Goal: Contribute content

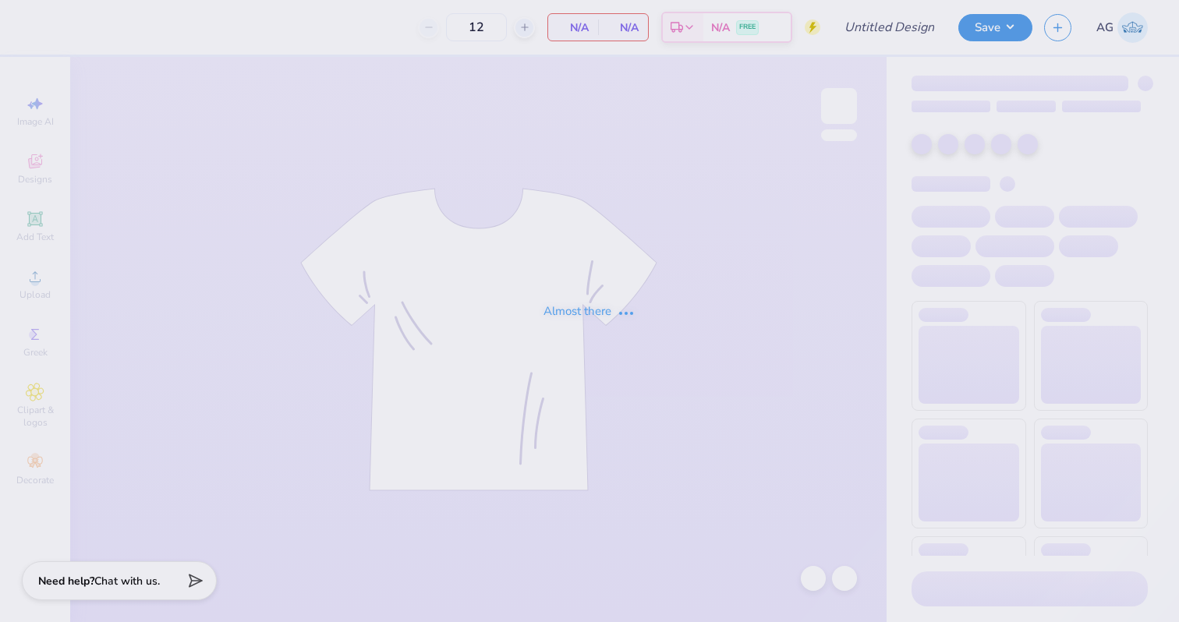
type input "camo hoodie"
type input "50"
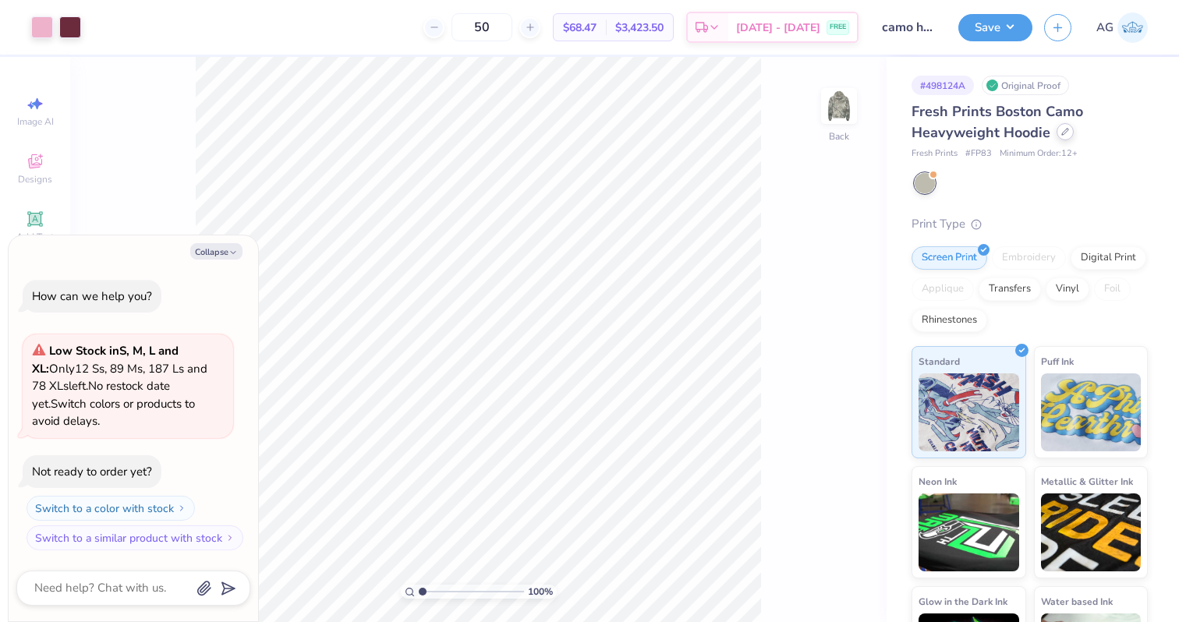
click at [1065, 137] on div at bounding box center [1065, 131] width 17 height 17
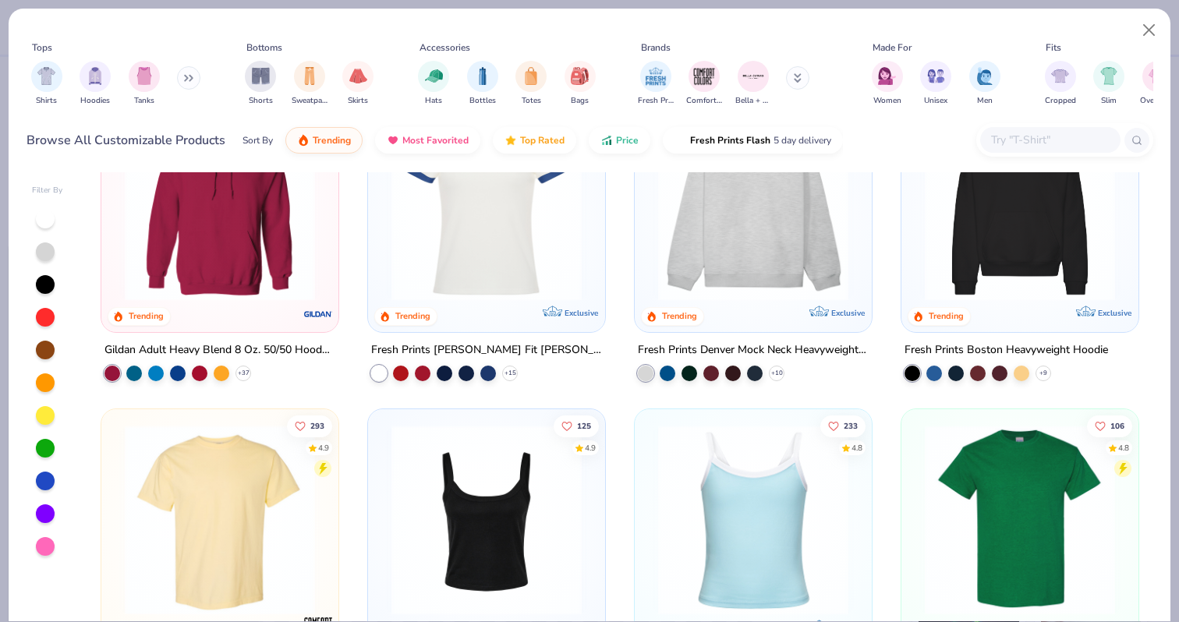
scroll to position [93, 0]
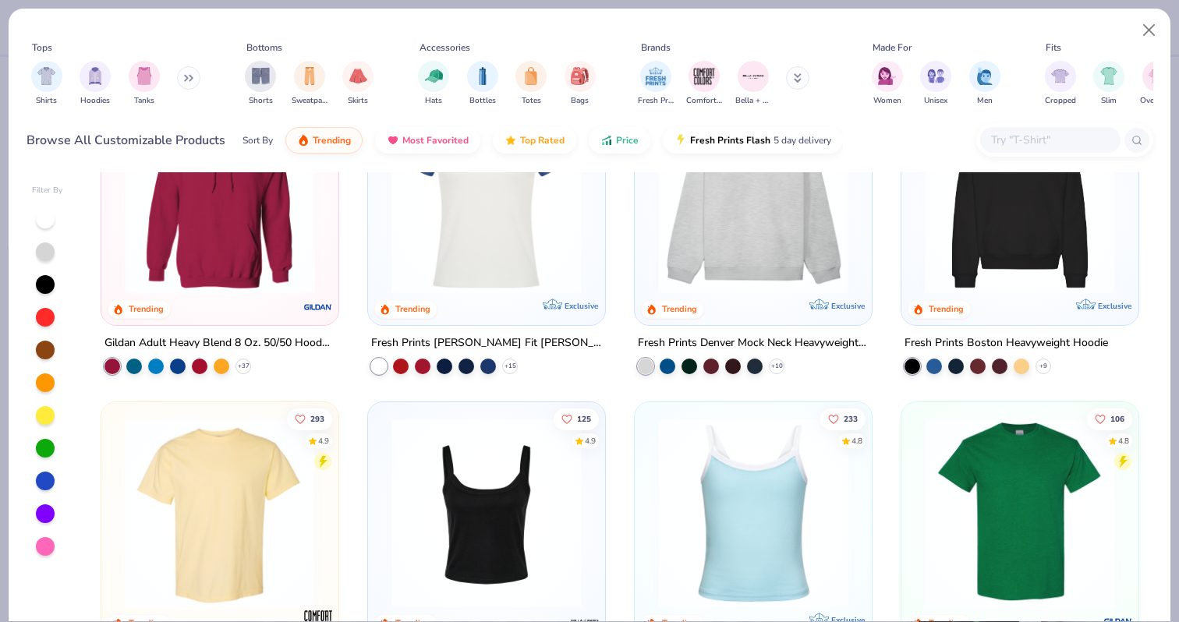
click at [1037, 243] on img at bounding box center [1020, 199] width 206 height 190
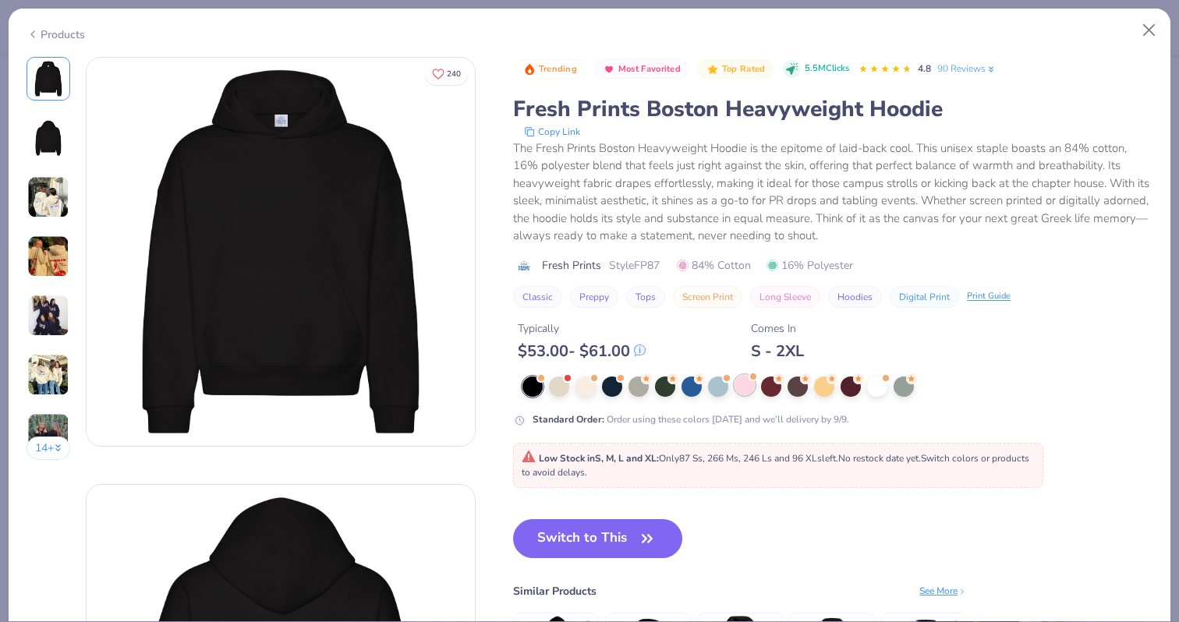
click at [745, 389] on div at bounding box center [745, 385] width 20 height 20
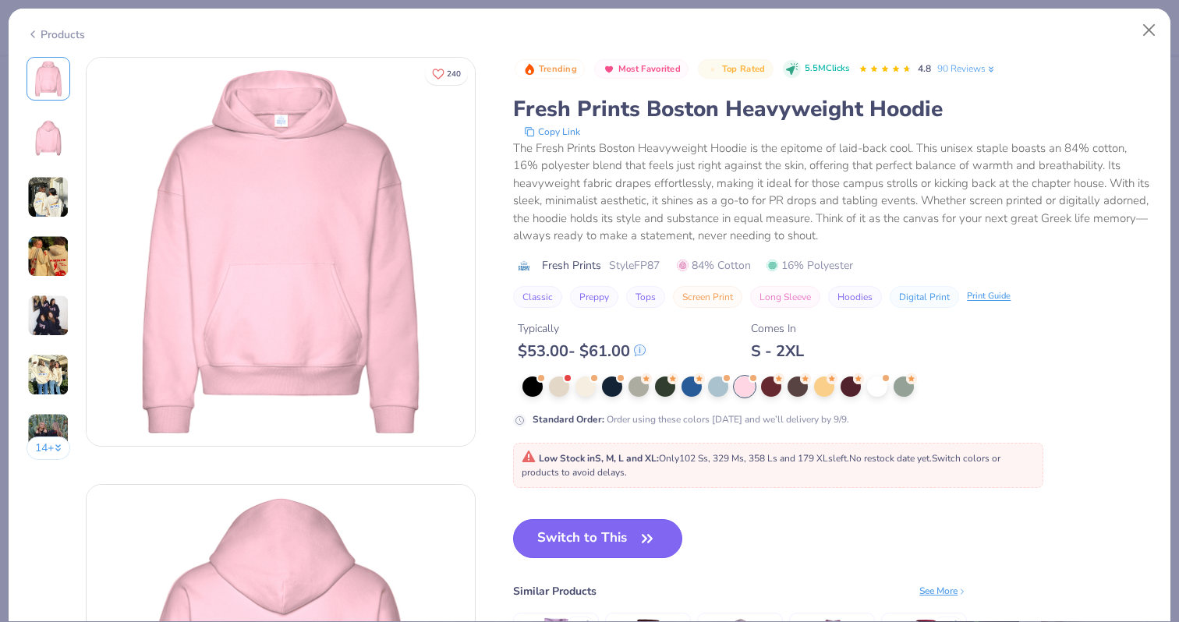
click at [573, 548] on button "Switch to This" at bounding box center [597, 538] width 169 height 39
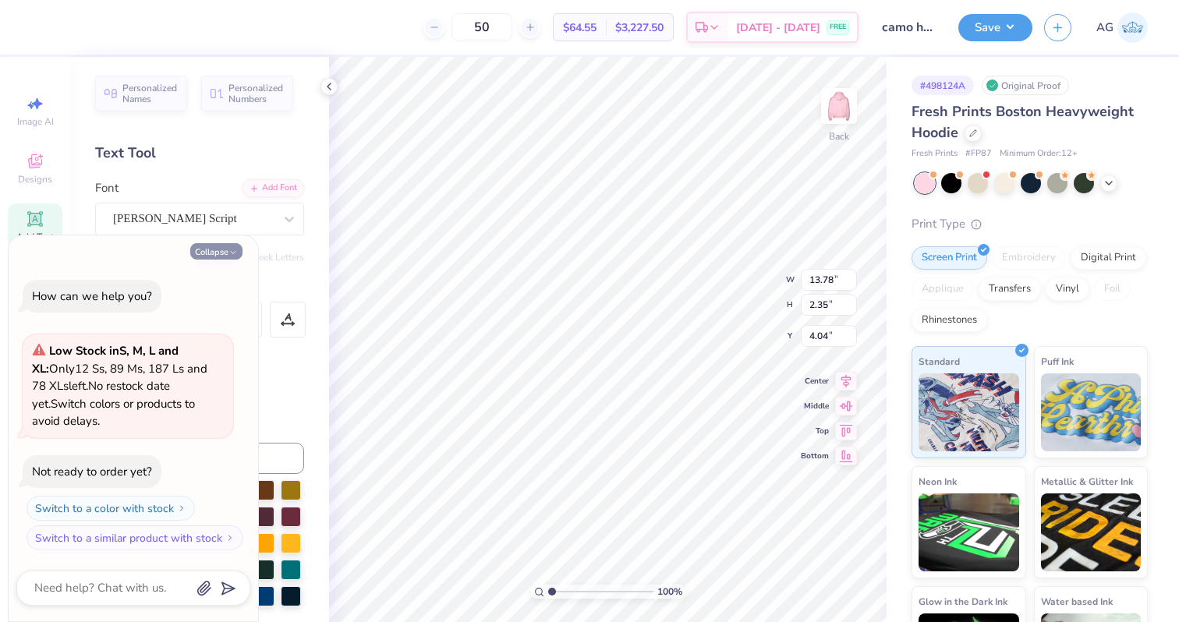
click at [226, 257] on button "Collapse" at bounding box center [216, 251] width 52 height 16
type textarea "x"
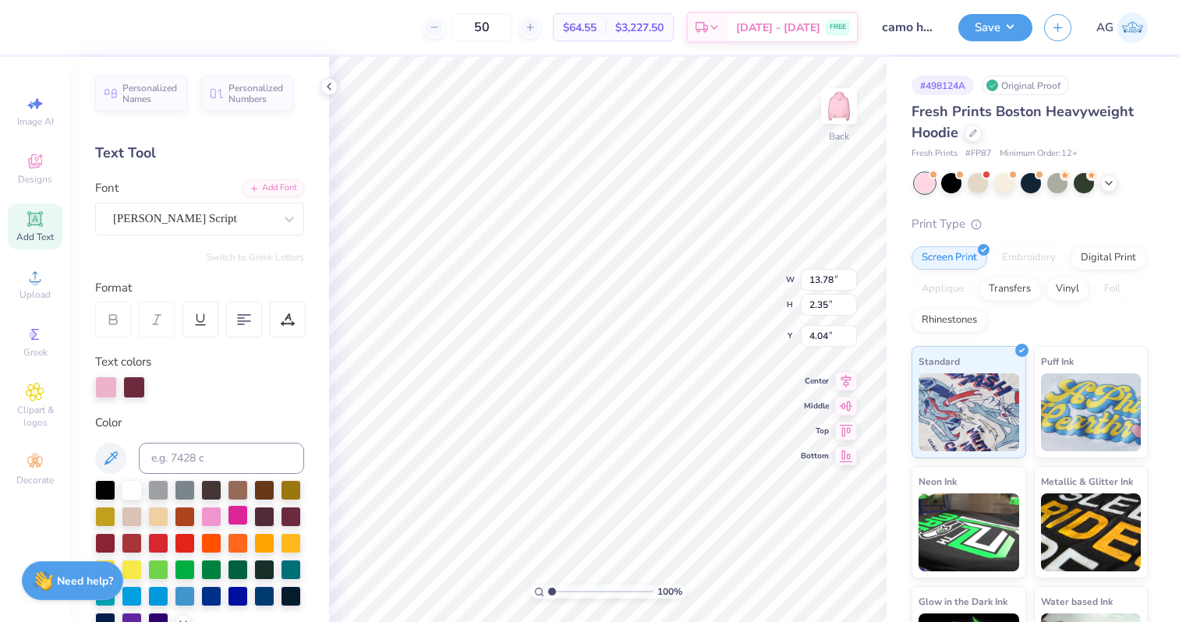
click at [243, 516] on div at bounding box center [238, 515] width 20 height 20
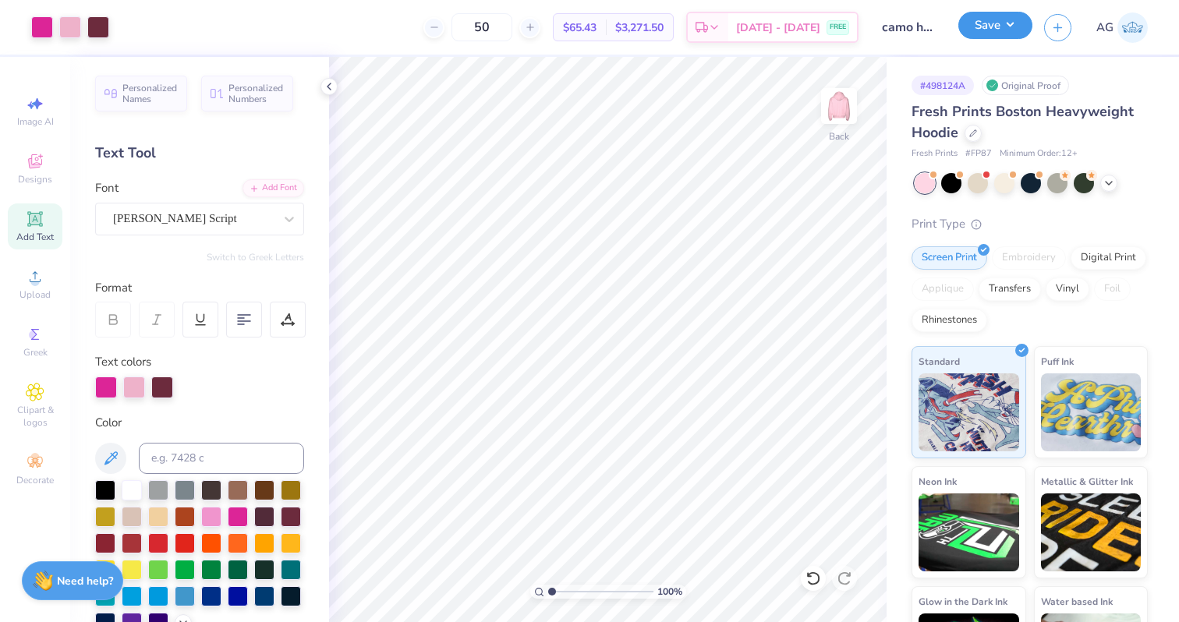
click at [970, 24] on button "Save" at bounding box center [996, 25] width 74 height 27
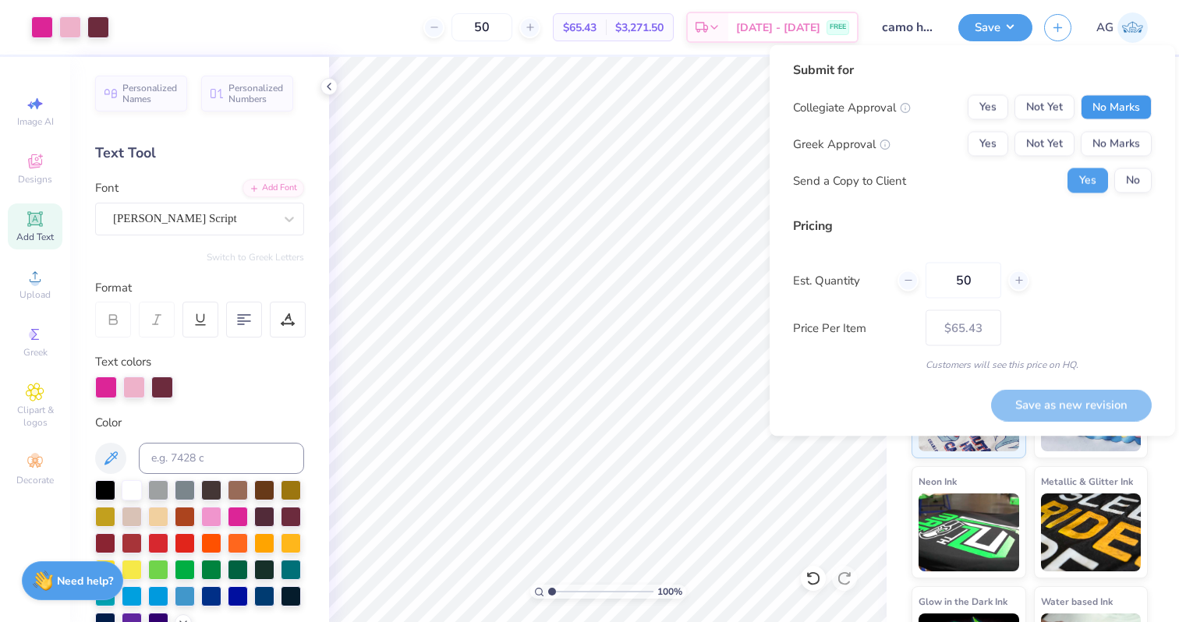
click at [1103, 101] on button "No Marks" at bounding box center [1116, 107] width 71 height 25
click at [982, 145] on button "Yes" at bounding box center [988, 144] width 41 height 25
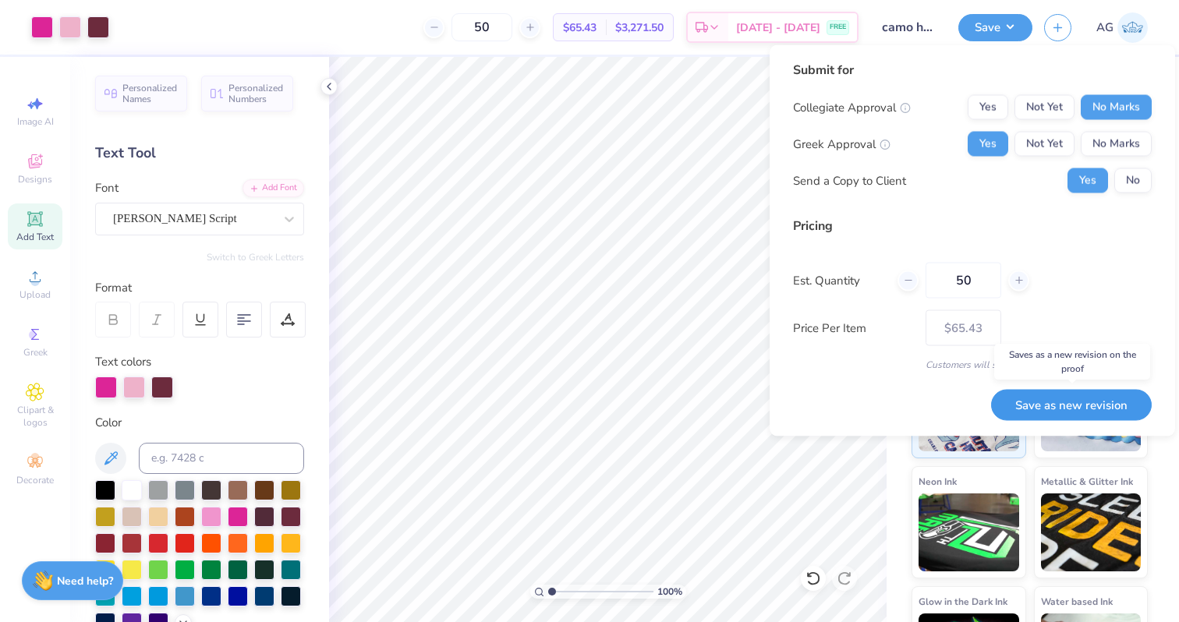
click at [1082, 402] on button "Save as new revision" at bounding box center [1071, 405] width 161 height 32
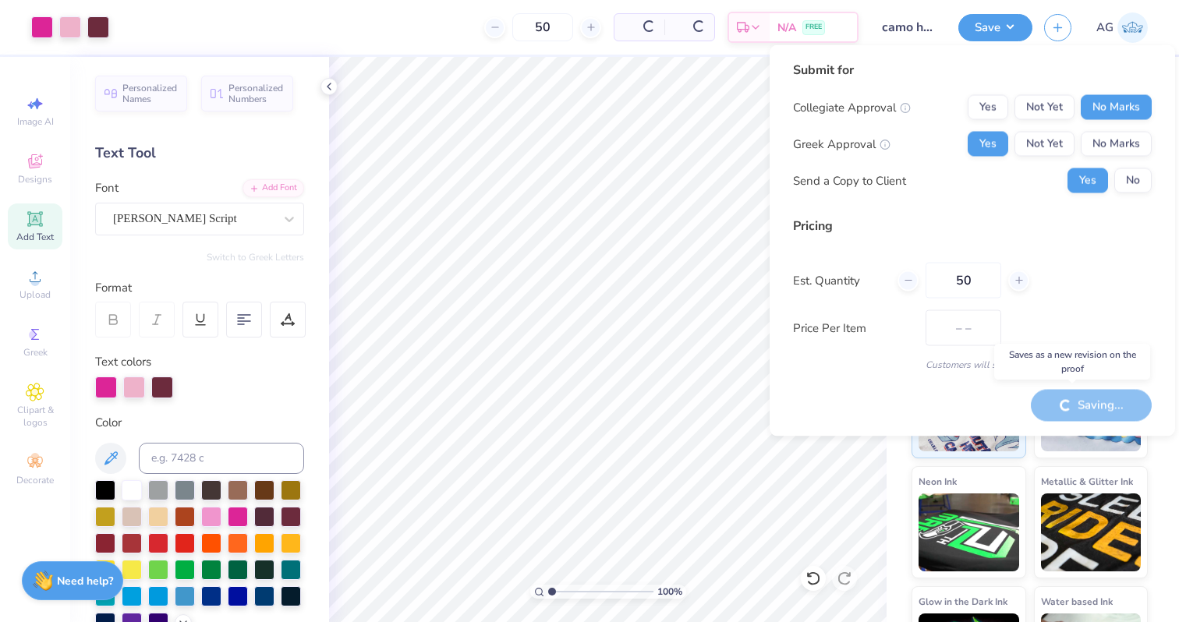
type input "$65.43"
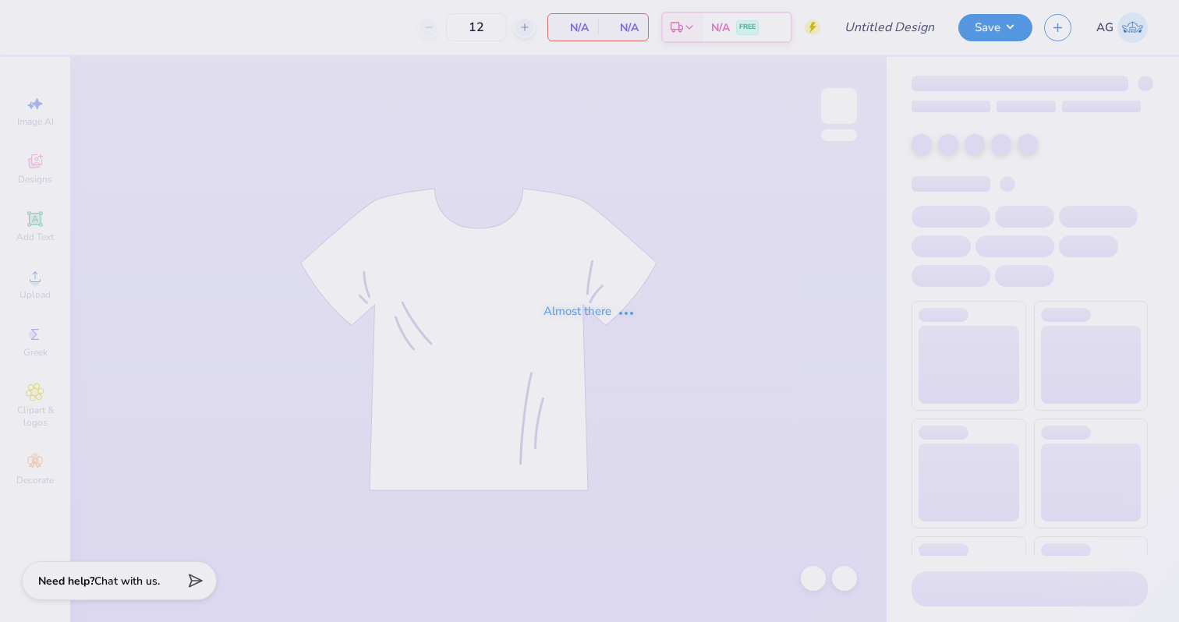
type input "camo hoodie"
type input "50"
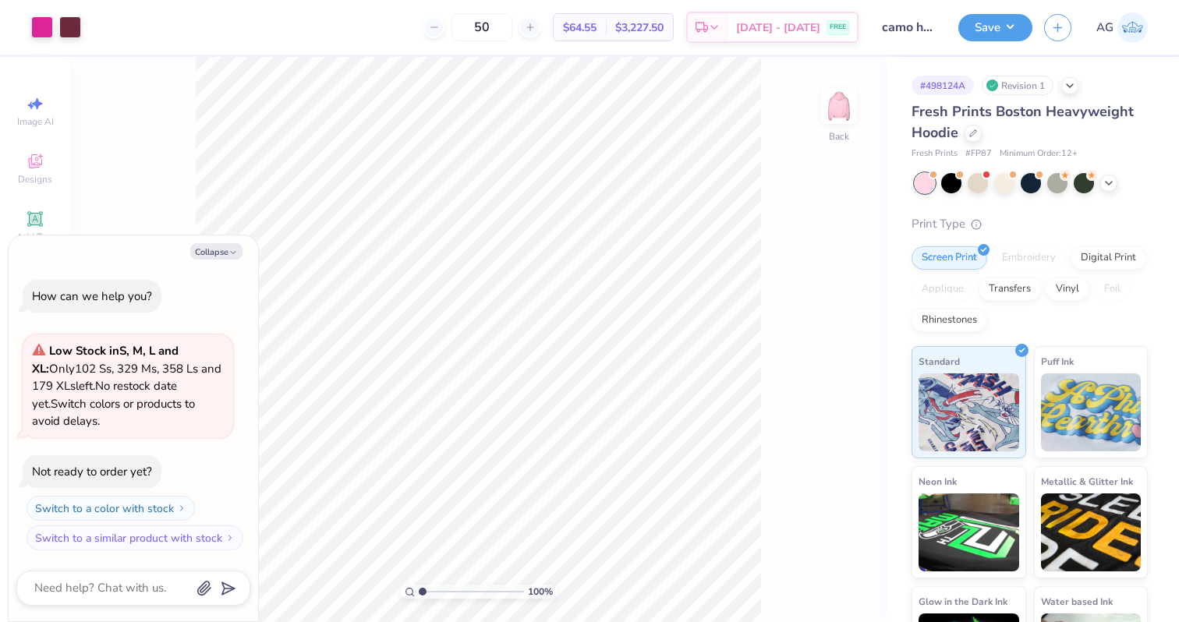
type textarea "x"
